Goal: Communication & Community: Answer question/provide support

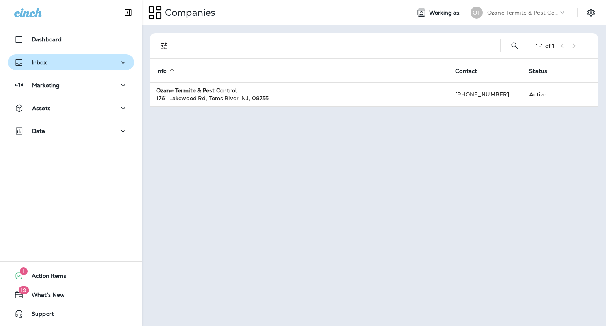
click at [53, 60] on div "Inbox" at bounding box center [71, 63] width 114 height 10
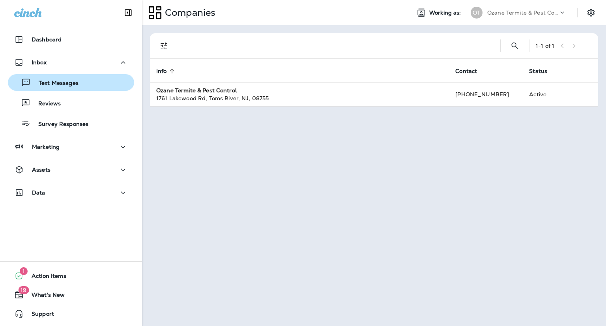
click at [52, 80] on p "Text Messages" at bounding box center [55, 84] width 48 height 8
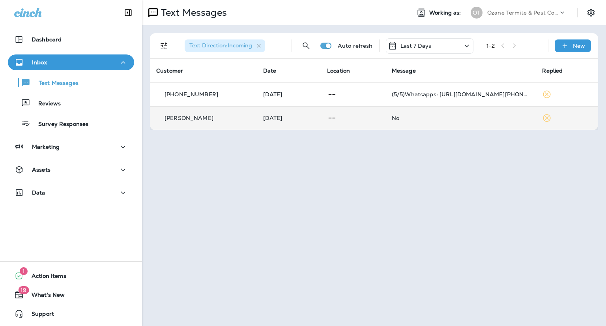
click at [220, 115] on div "[PERSON_NAME]" at bounding box center [203, 118] width 94 height 8
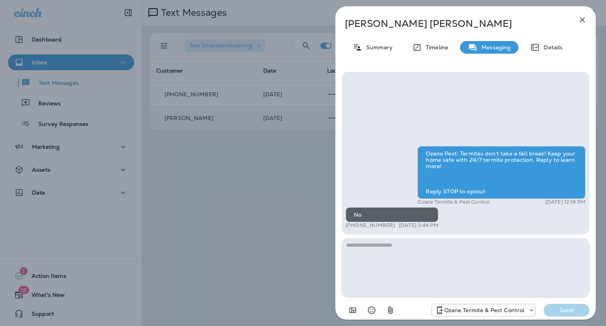
click at [587, 21] on icon "button" at bounding box center [582, 19] width 9 height 9
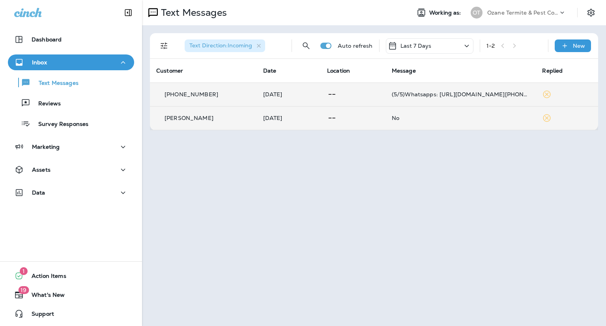
click at [235, 94] on div "[PHONE_NUMBER]" at bounding box center [203, 94] width 94 height 8
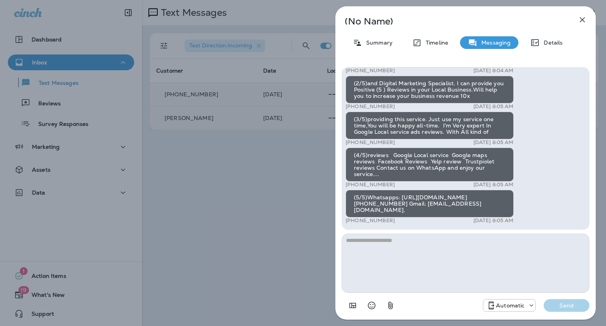
click at [583, 23] on icon "button" at bounding box center [582, 19] width 9 height 9
